Goal: Communication & Community: Answer question/provide support

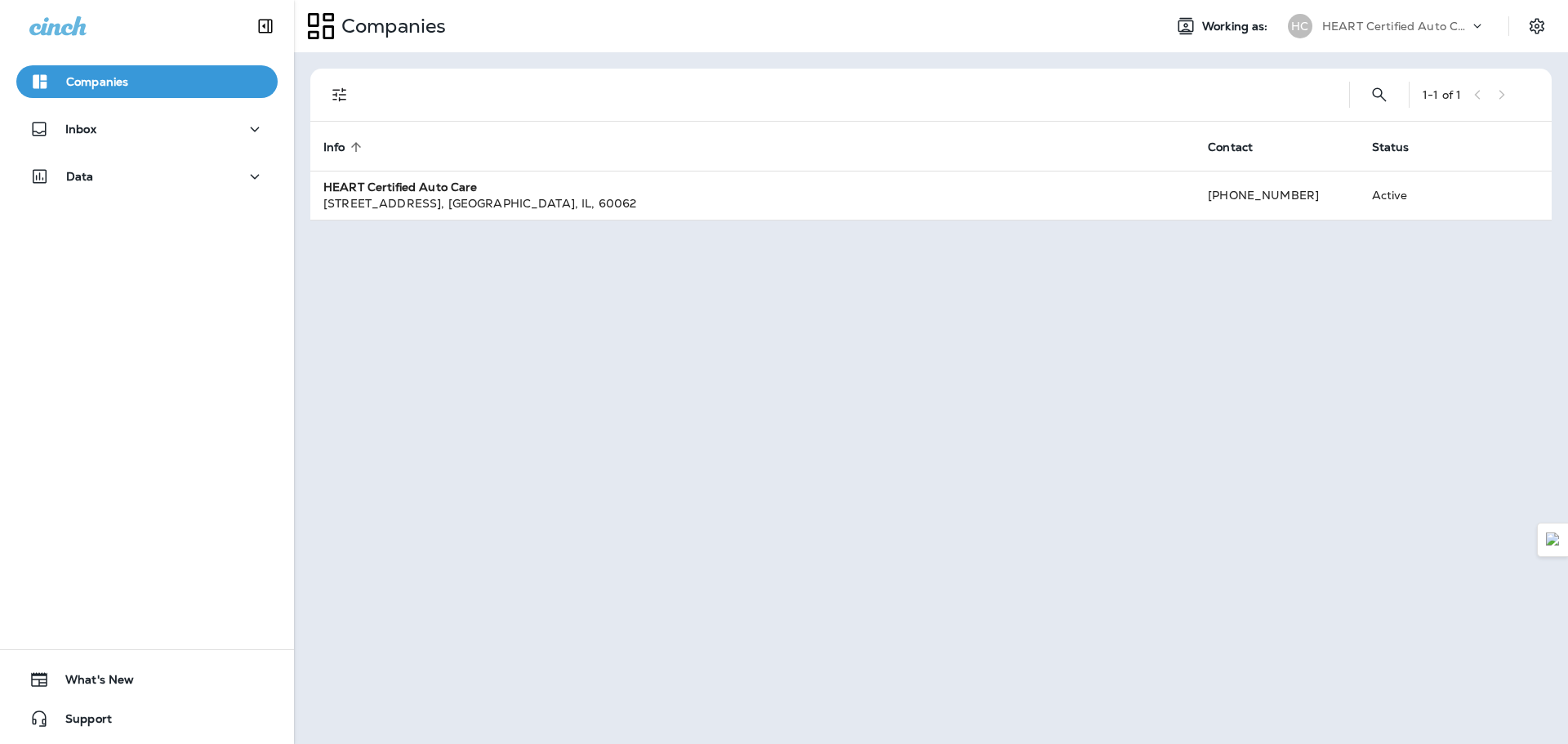
click at [133, 146] on div "Inbox" at bounding box center [147, 133] width 294 height 41
click at [83, 150] on div "Inbox" at bounding box center [147, 133] width 294 height 41
click at [83, 137] on div "Inbox" at bounding box center [63, 129] width 67 height 20
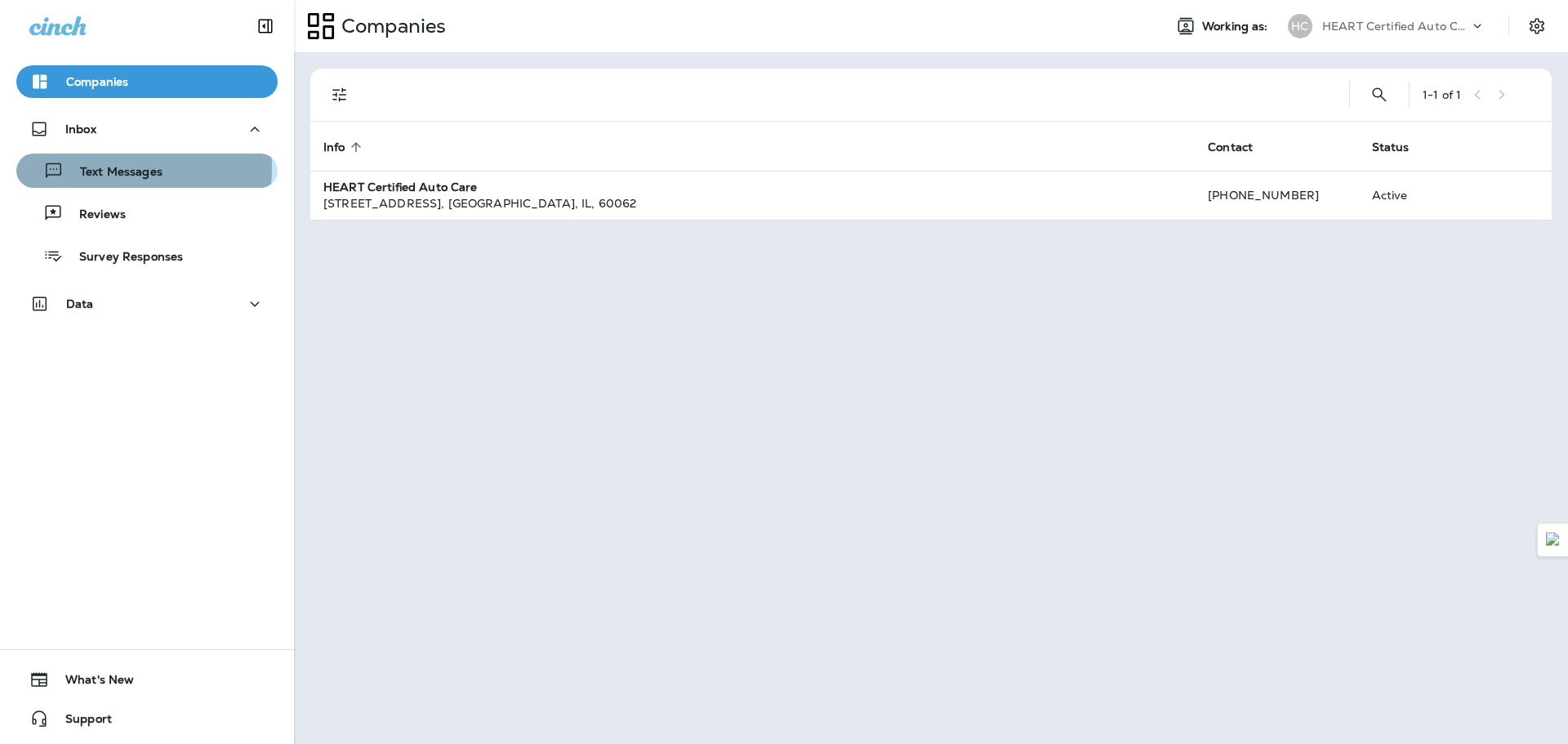
click at [102, 167] on p "Text Messages" at bounding box center [113, 173] width 99 height 16
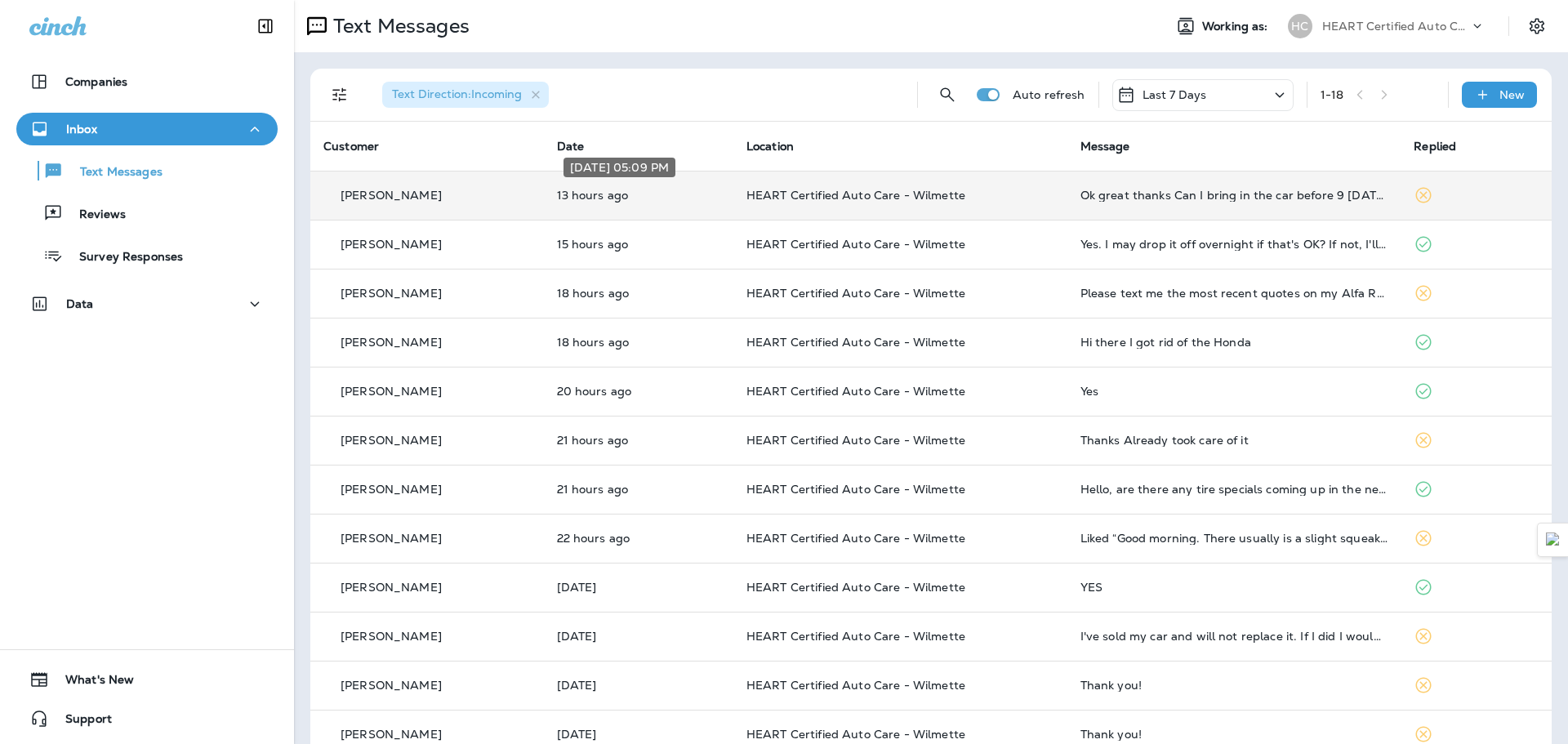
click at [676, 197] on p "13 hours ago" at bounding box center [638, 195] width 164 height 13
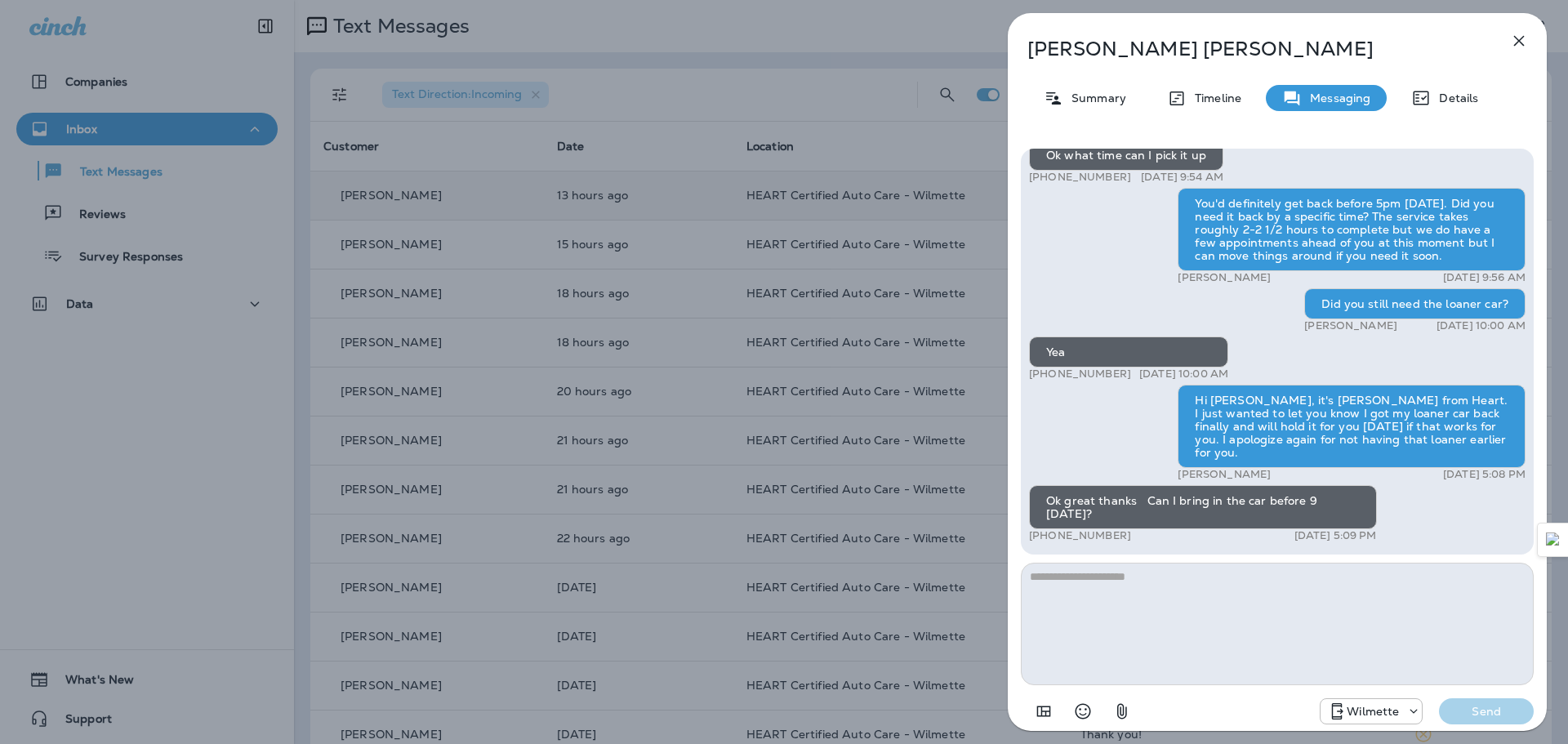
click at [1229, 560] on div "Hi [PERSON_NAME]! Thank you so much for choosing HEART Certified Auto Care - Wi…" at bounding box center [1278, 438] width 513 height 579
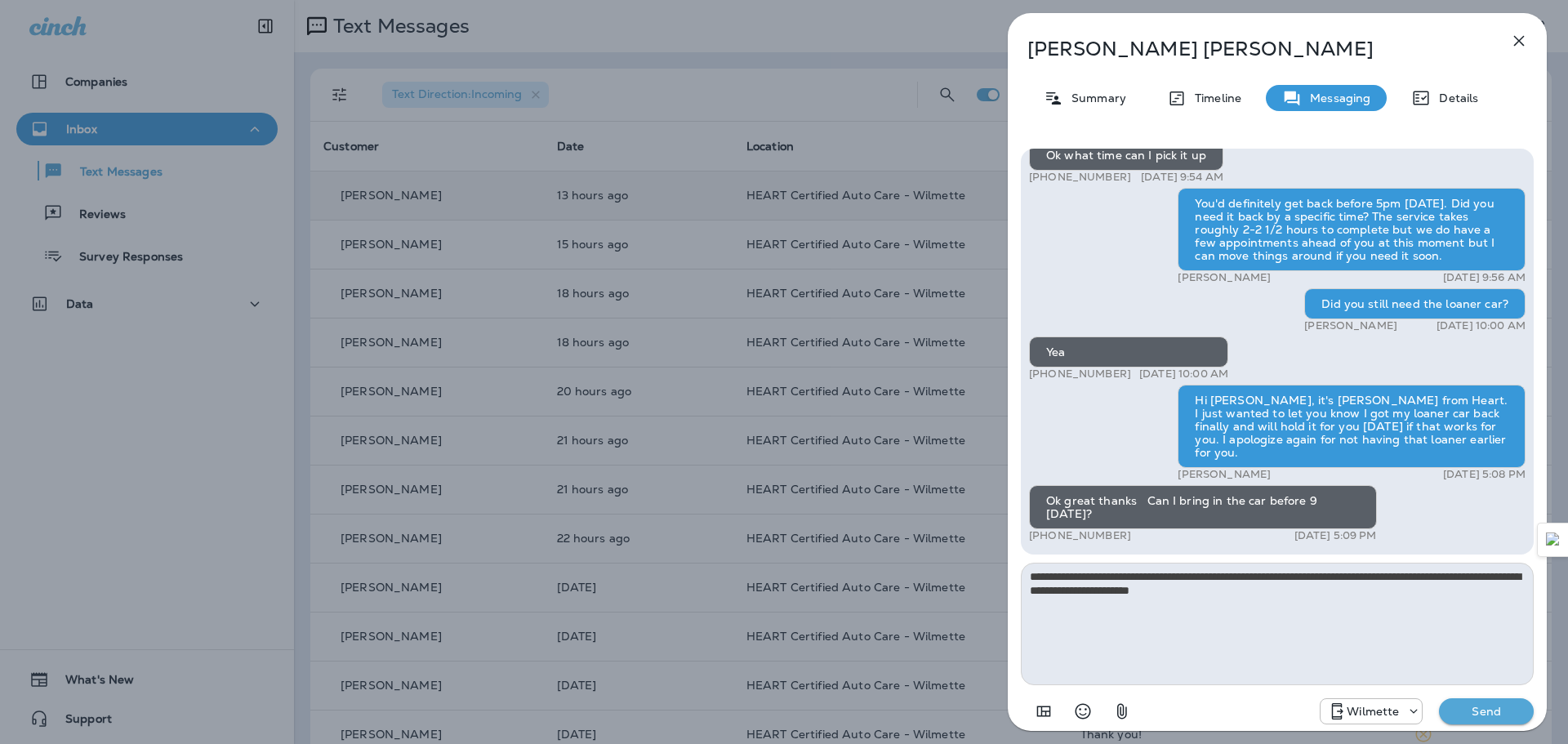
click at [1504, 577] on textarea "**********" at bounding box center [1278, 624] width 513 height 122
type textarea "**********"
click at [1472, 710] on p "Send" at bounding box center [1487, 710] width 69 height 15
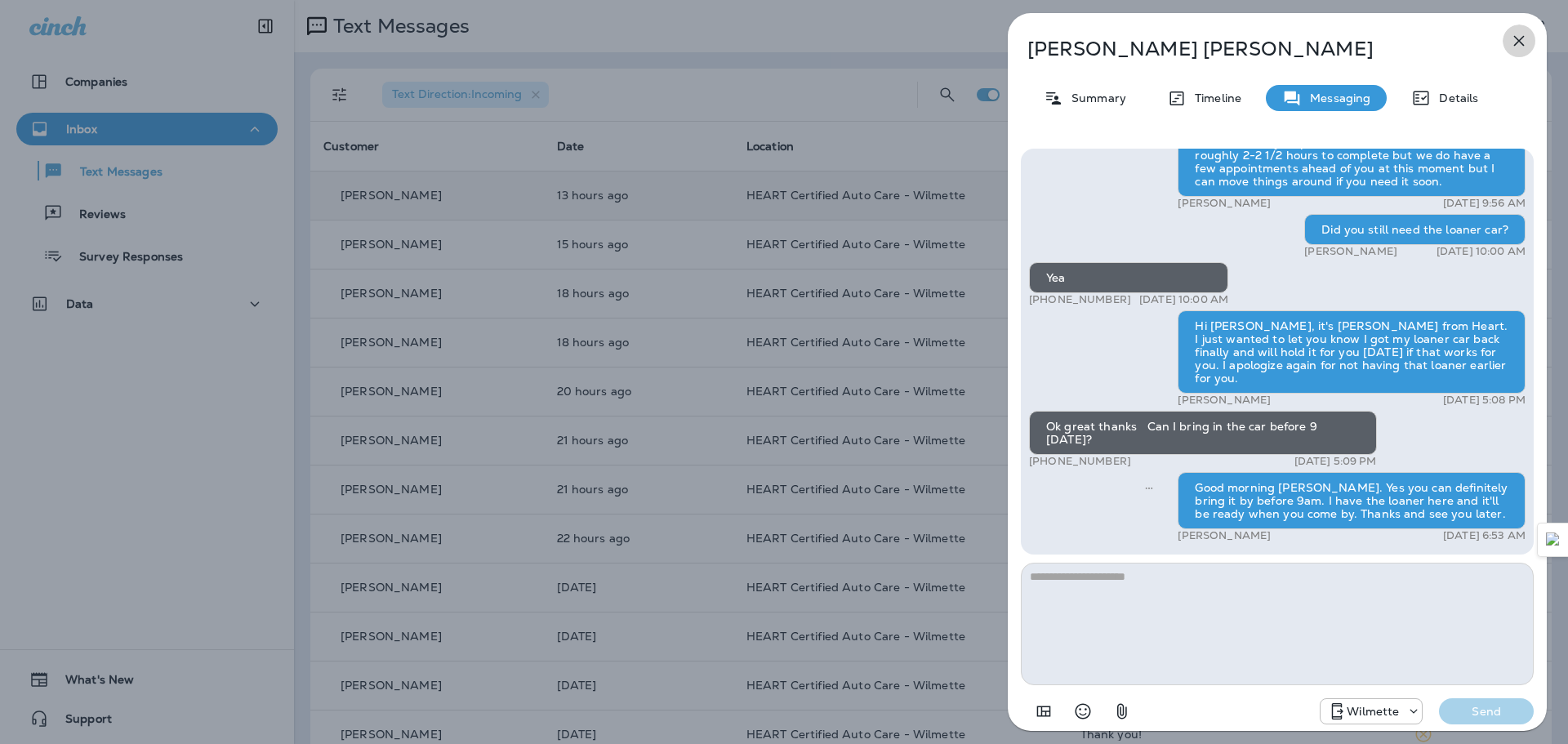
click at [1519, 37] on icon "button" at bounding box center [1518, 41] width 19 height 19
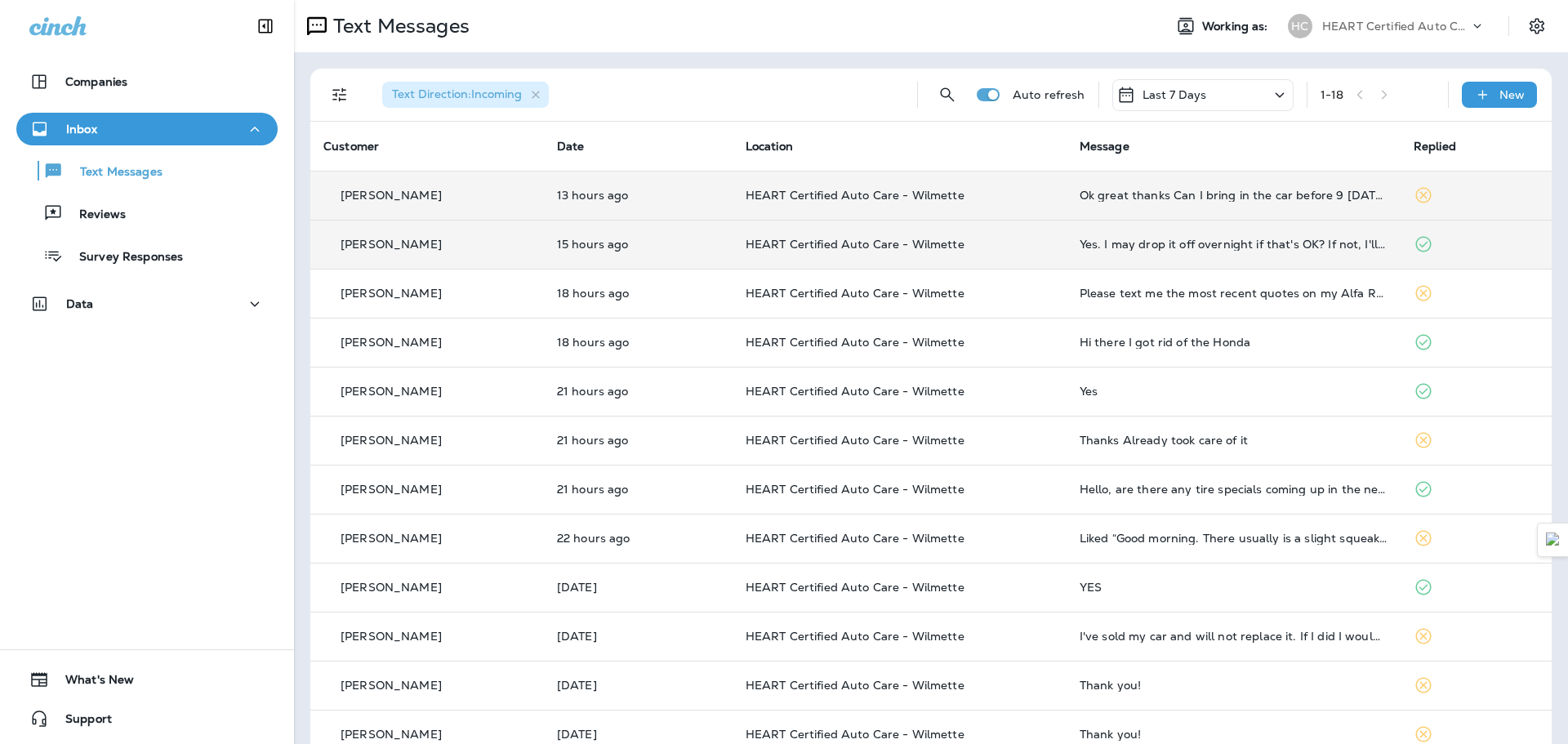
click at [508, 247] on div "[PERSON_NAME]" at bounding box center [427, 244] width 207 height 17
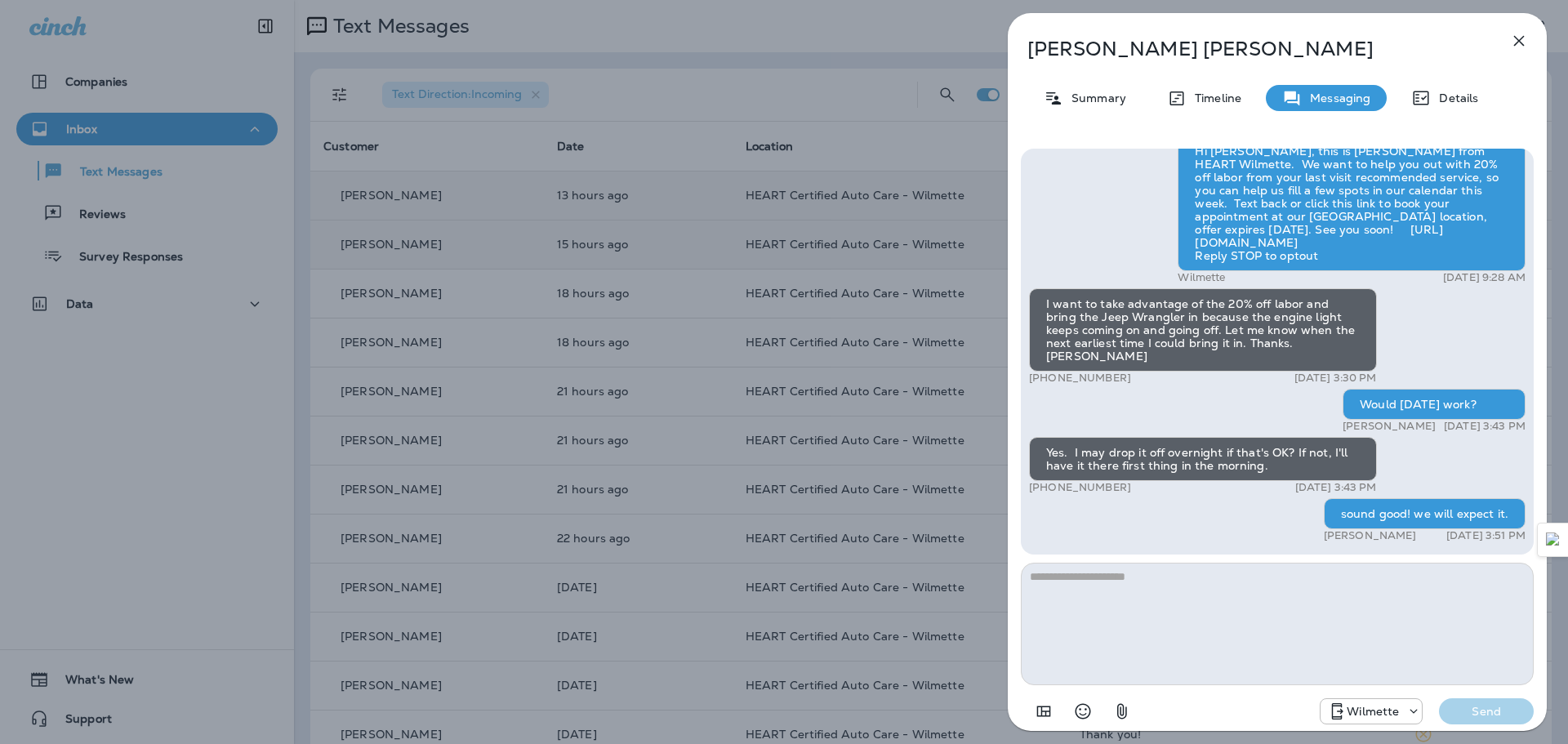
click at [1520, 43] on icon "button" at bounding box center [1518, 41] width 19 height 19
